Goal: Task Accomplishment & Management: Complete application form

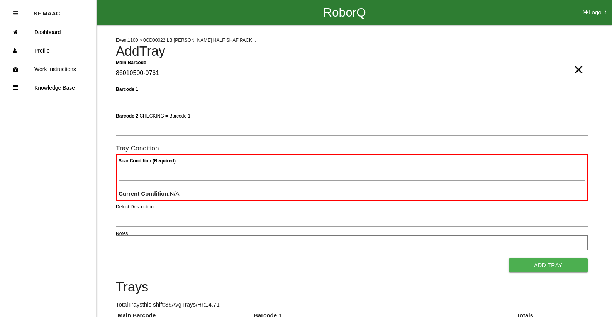
type Barcode "86010500-0761"
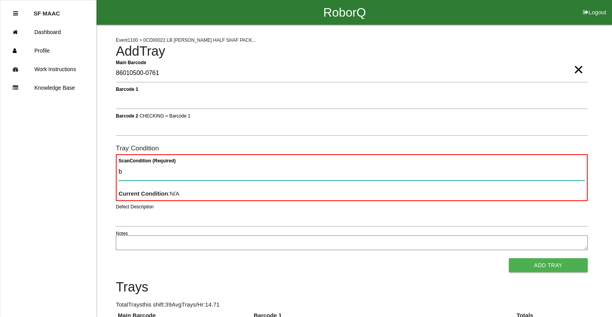
type Condition "ba"
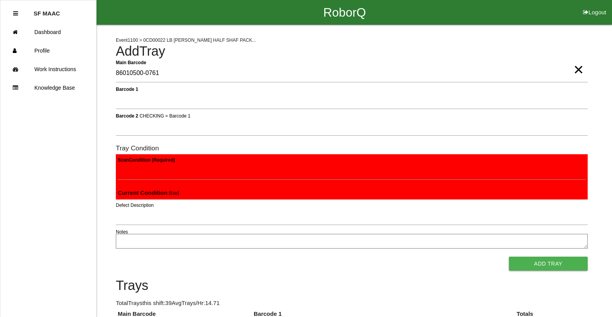
click at [509, 256] on button "Add Tray" at bounding box center [548, 263] width 79 height 14
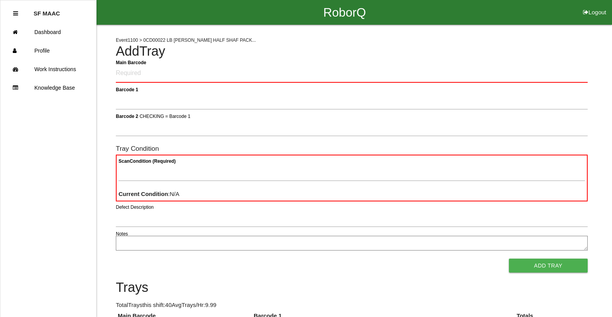
click at [154, 80] on Barcode "Main Barcode" at bounding box center [352, 73] width 472 height 18
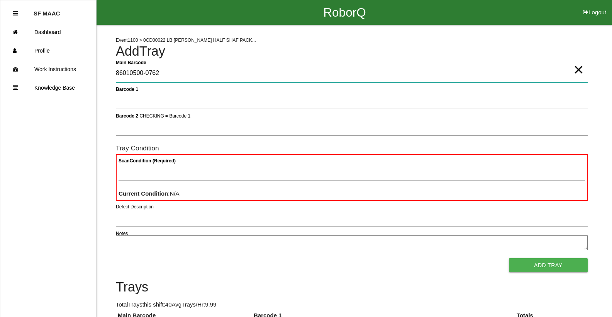
type Barcode "86010500-0762"
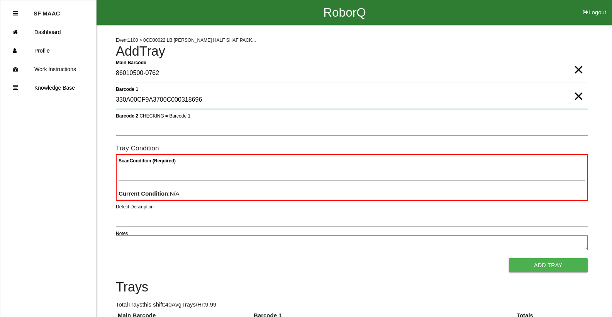
type 1 "330A00CF9A3700C000318696"
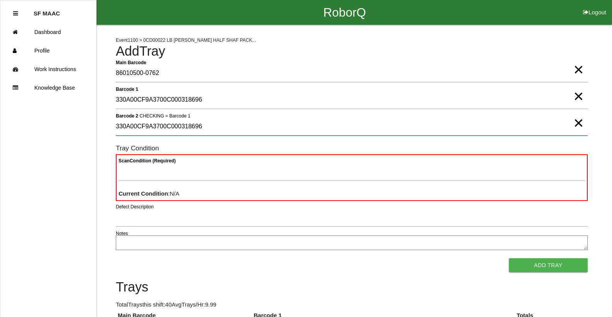
type 2 "330A00CF9A3700C000318696"
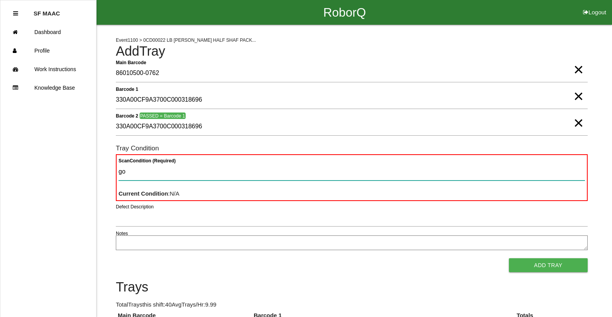
type Condition "goo"
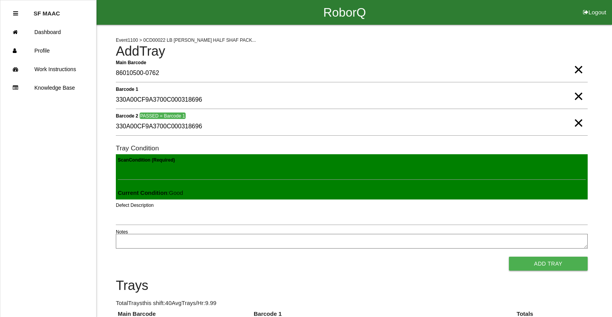
click at [509, 256] on button "Add Tray" at bounding box center [548, 263] width 79 height 14
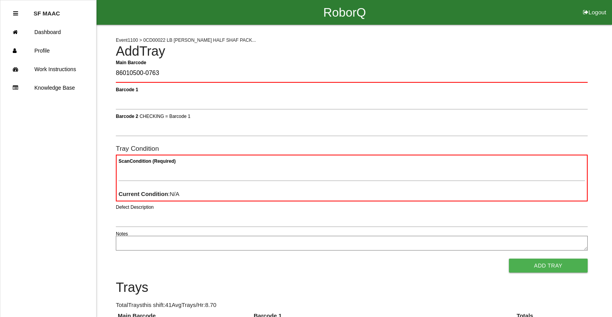
type Barcode "86010500-0763"
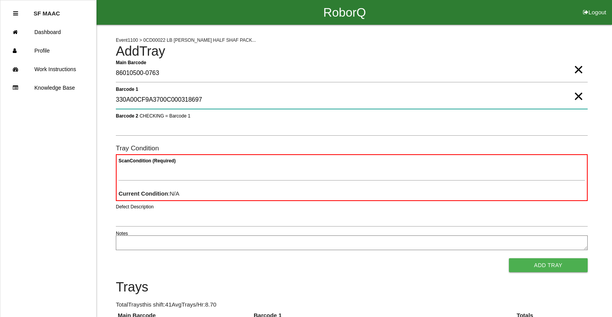
type 1 "330A00CF9A3700C000318697"
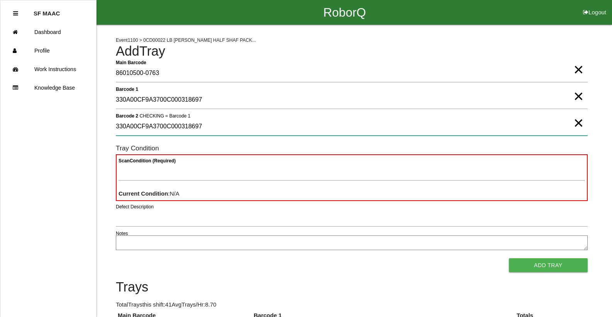
type 2 "330A00CF9A3700C000318697"
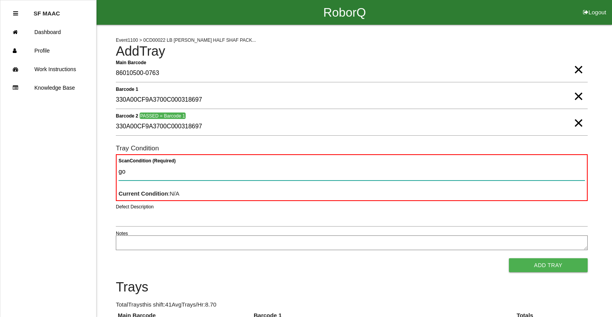
type Condition "goo"
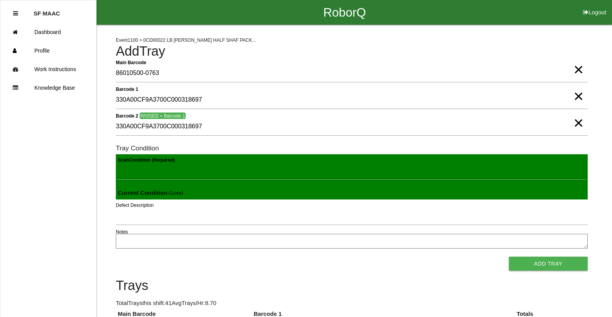
click at [509, 256] on button "Add Tray" at bounding box center [548, 263] width 79 height 14
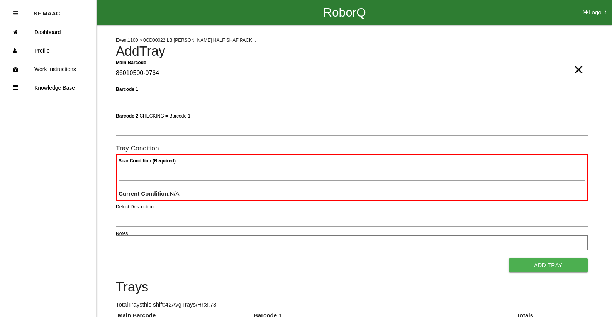
type Barcode "86010500-0764"
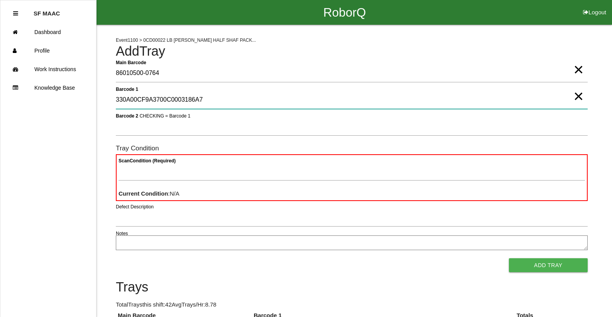
type 1 "330A00CF9A3700C0003186A7"
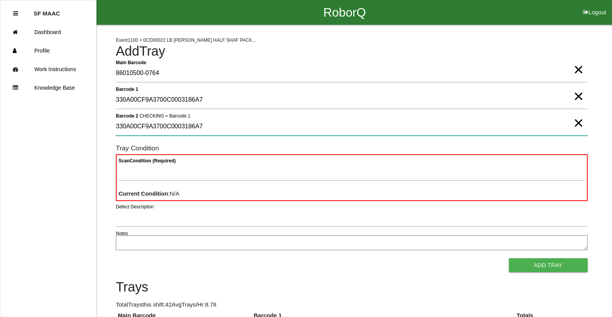
type 2 "330A00CF9A3700C0003186A7"
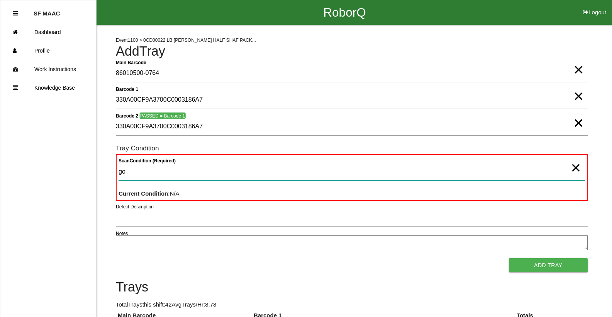
type Condition "goo"
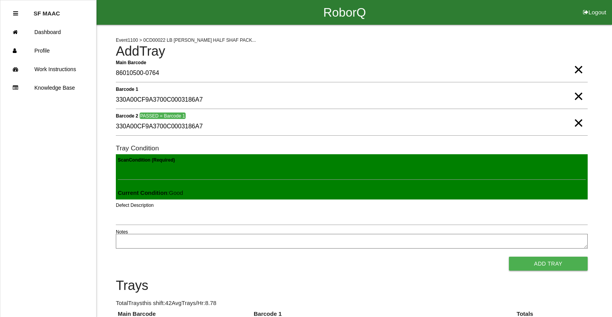
click at [509, 256] on button "Add Tray" at bounding box center [548, 263] width 79 height 14
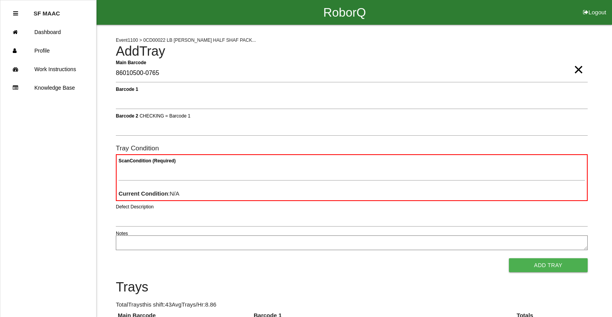
type Barcode "86010500-0765"
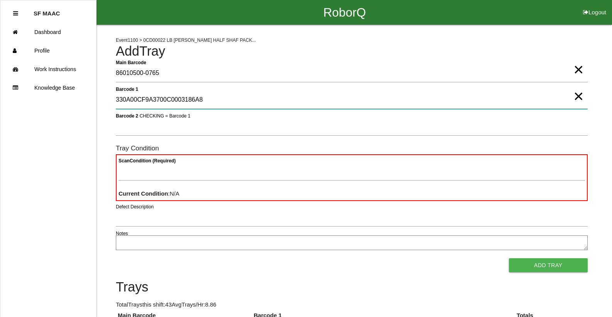
type 1 "330A00CF9A3700C0003186A8"
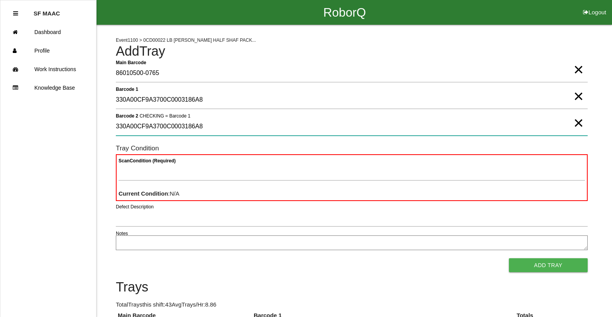
type 2 "330A00CF9A3700C0003186A8"
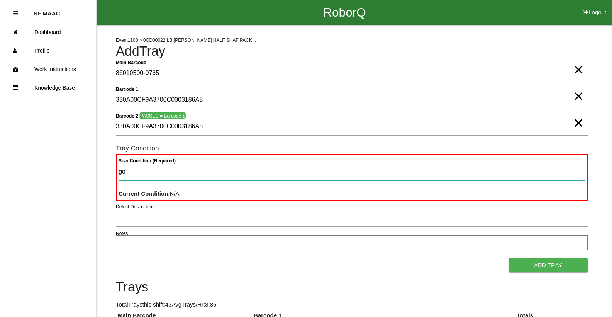
type Condition "goo"
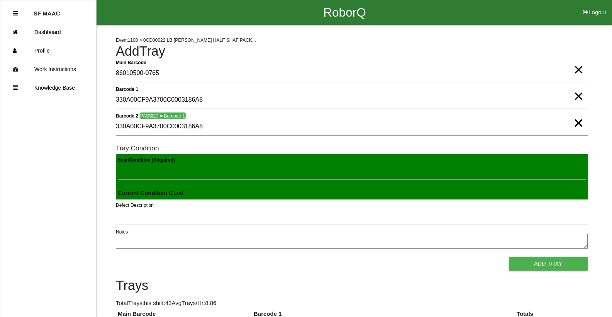
click at [509, 256] on button "Add Tray" at bounding box center [548, 263] width 79 height 14
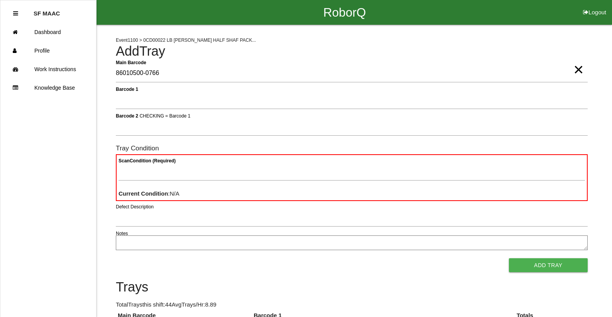
type Barcode "86010500-0766"
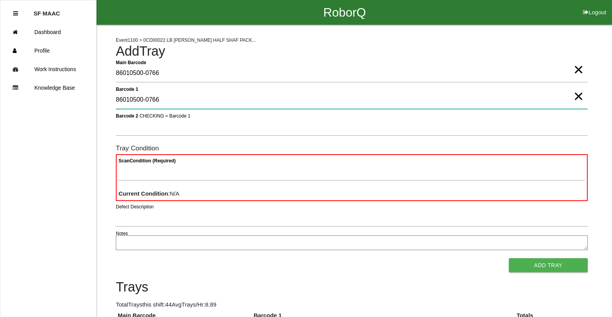
type 1 "86010500-0766"
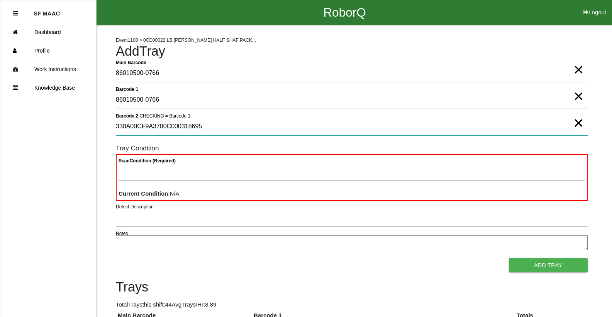
type 2 "330A00CF9A3700C000318695"
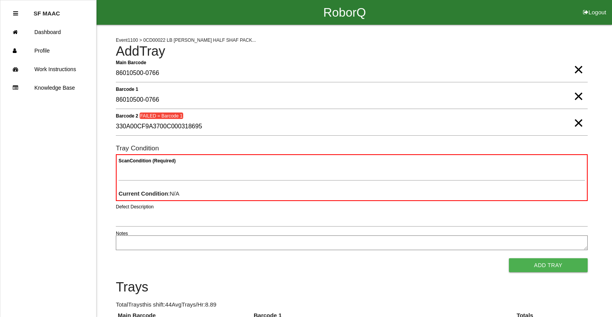
click at [581, 96] on span "×" at bounding box center [579, 88] width 10 height 15
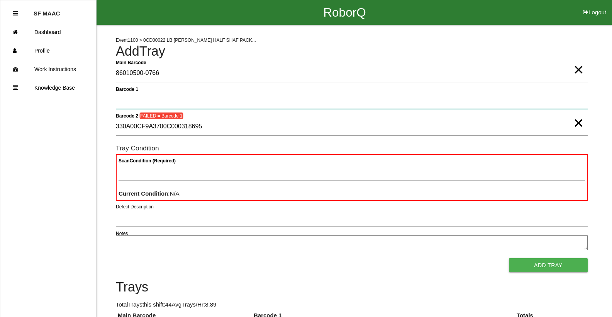
click at [295, 92] on 1 "Barcode 1" at bounding box center [352, 100] width 472 height 18
type 1 "330A00CF9A3700C000318695"
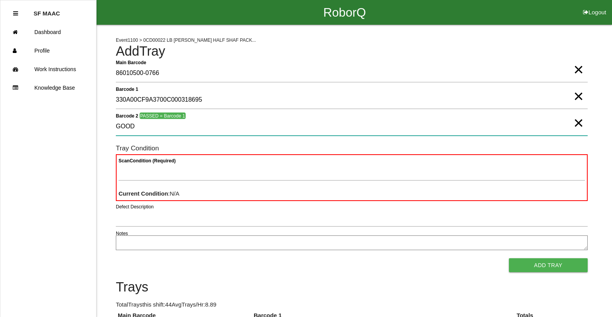
type 2 "GOOD"
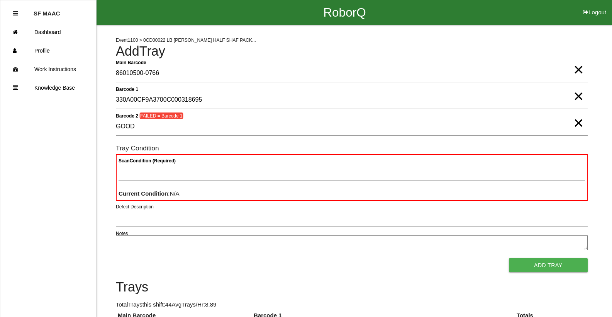
click at [578, 123] on span "×" at bounding box center [579, 114] width 10 height 15
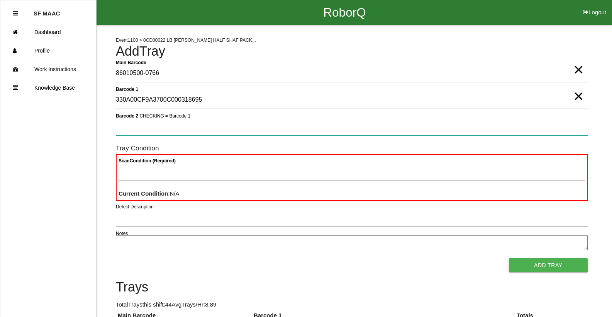
click at [537, 131] on 2 "Barcode 2 CHECKING = Barcode 1" at bounding box center [352, 127] width 472 height 18
type 2 "330A00CF9A3700C000318695"
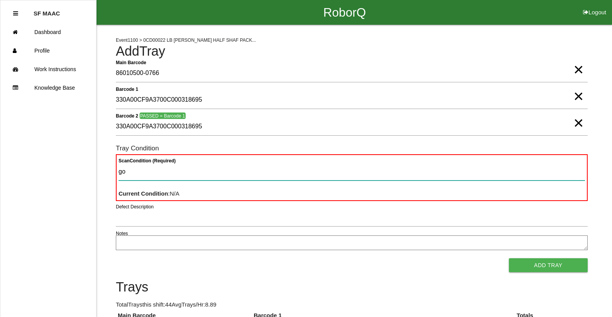
type Condition "goo"
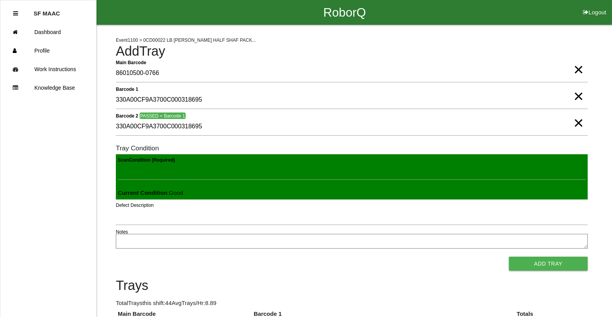
click at [509, 256] on button "Add Tray" at bounding box center [548, 263] width 79 height 14
